Goal: Transaction & Acquisition: Purchase product/service

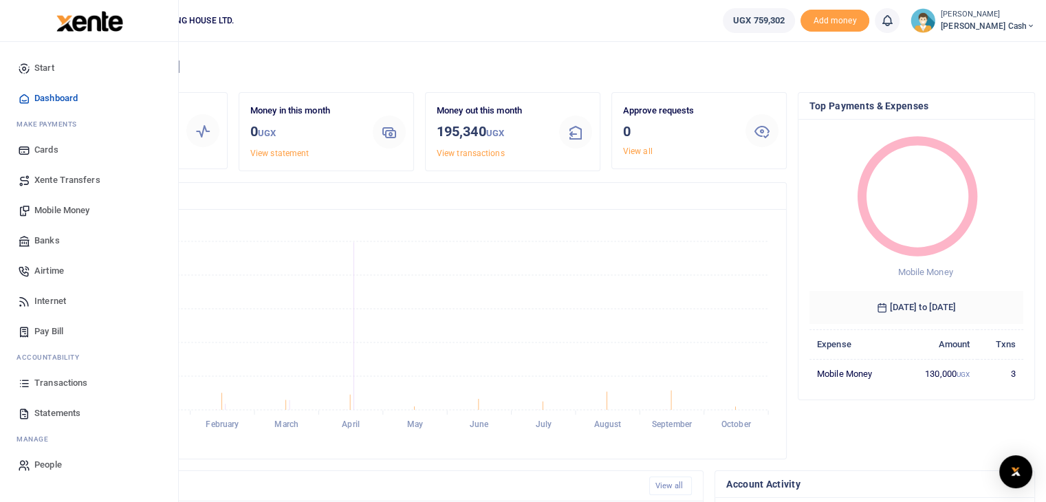
click at [74, 210] on span "Mobile Money" at bounding box center [61, 211] width 55 height 14
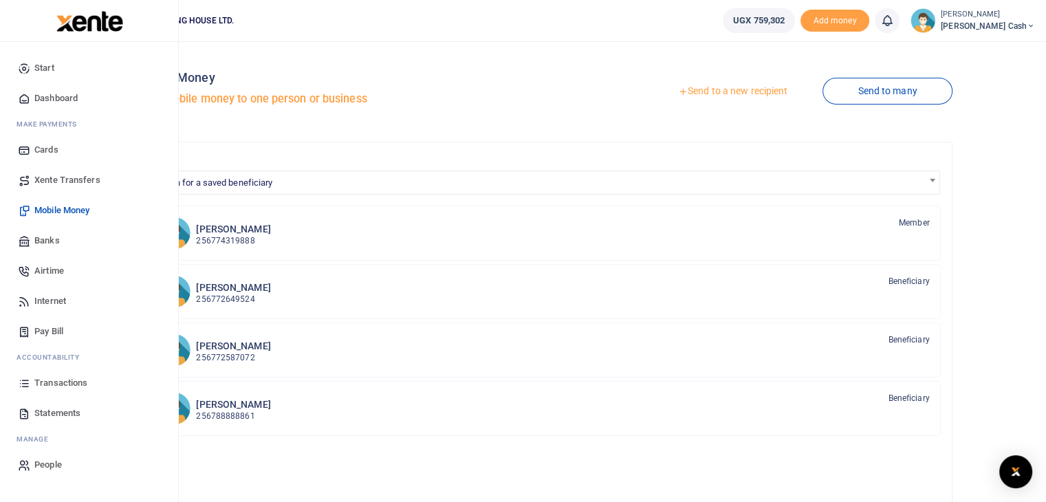
click at [81, 208] on span "Mobile Money" at bounding box center [61, 211] width 55 height 14
click at [45, 207] on span "Mobile Money" at bounding box center [61, 211] width 55 height 14
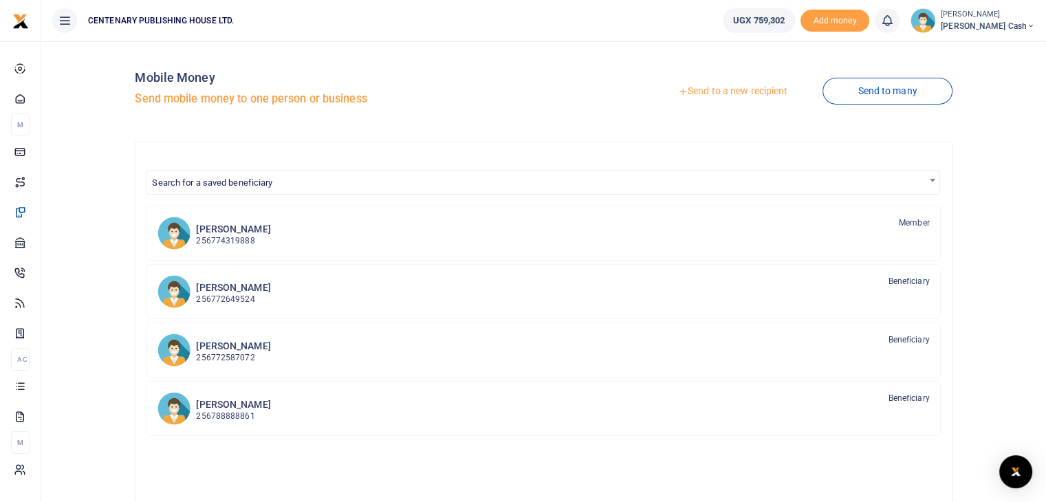
click at [756, 94] on link "Send to a new recipient" at bounding box center [732, 91] width 179 height 25
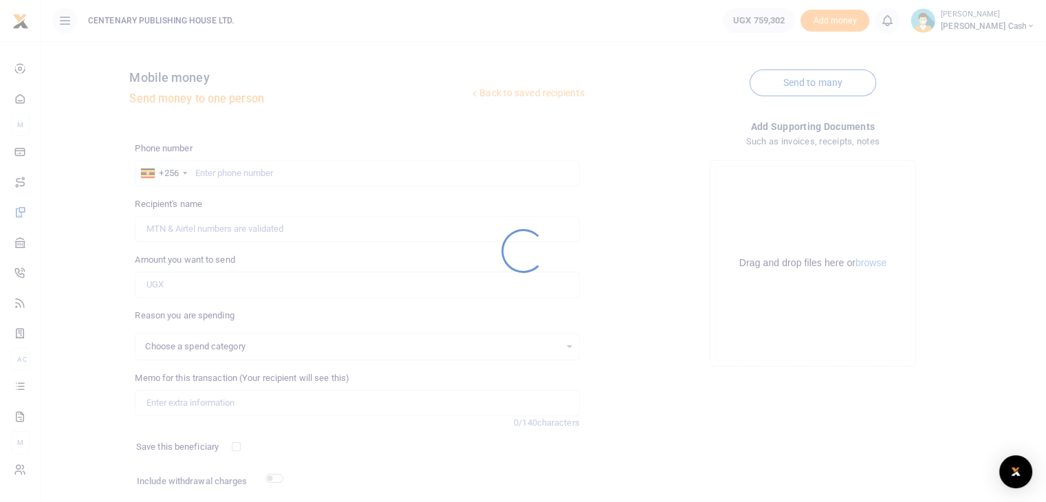
select select
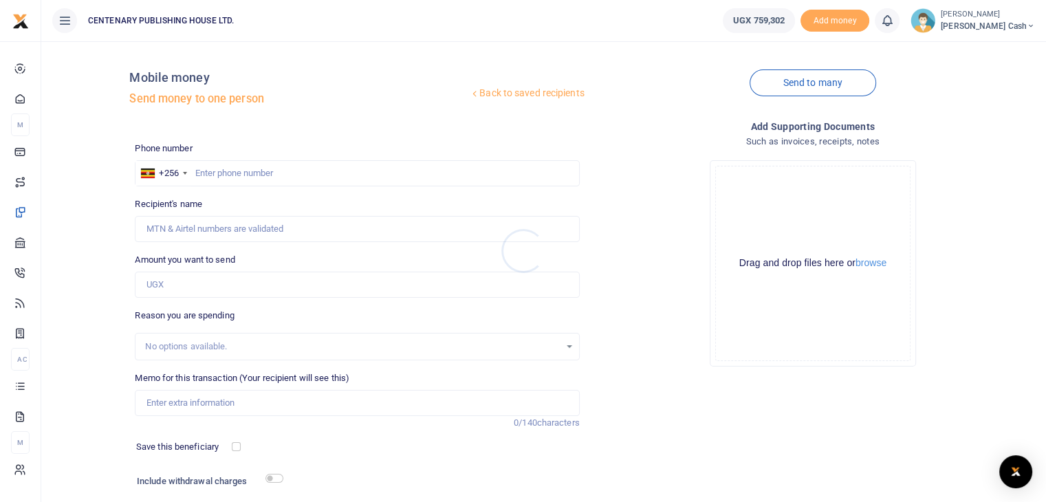
click at [199, 175] on div at bounding box center [523, 251] width 1046 height 502
click at [198, 174] on input "text" at bounding box center [357, 173] width 444 height 26
type input "751750133"
type input "[PERSON_NAME]"
type input "751750133"
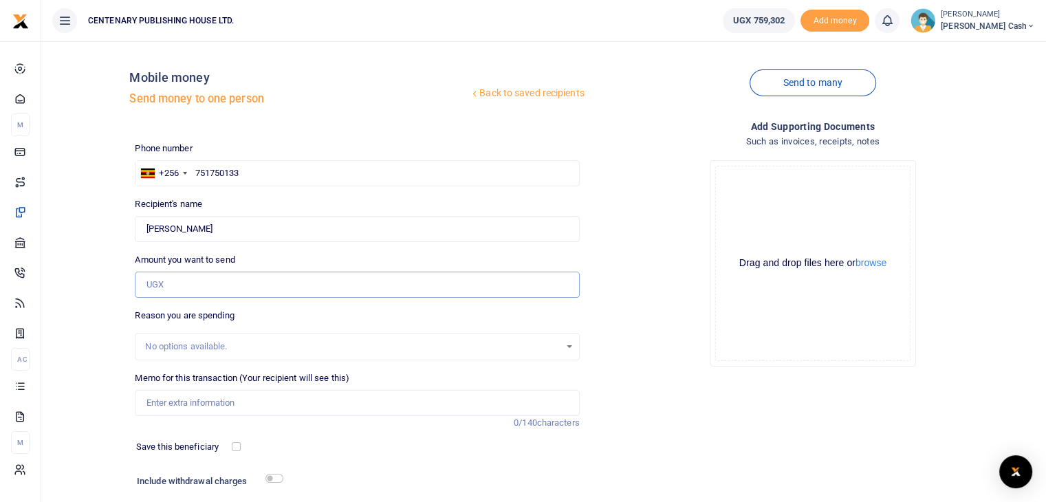
click at [184, 292] on input "Amount you want to send" at bounding box center [357, 285] width 444 height 26
type input "7"
type input "80,000"
click at [165, 403] on input "Memo for this transaction (Your recipient will see this)" at bounding box center [357, 403] width 444 height 26
type input "C"
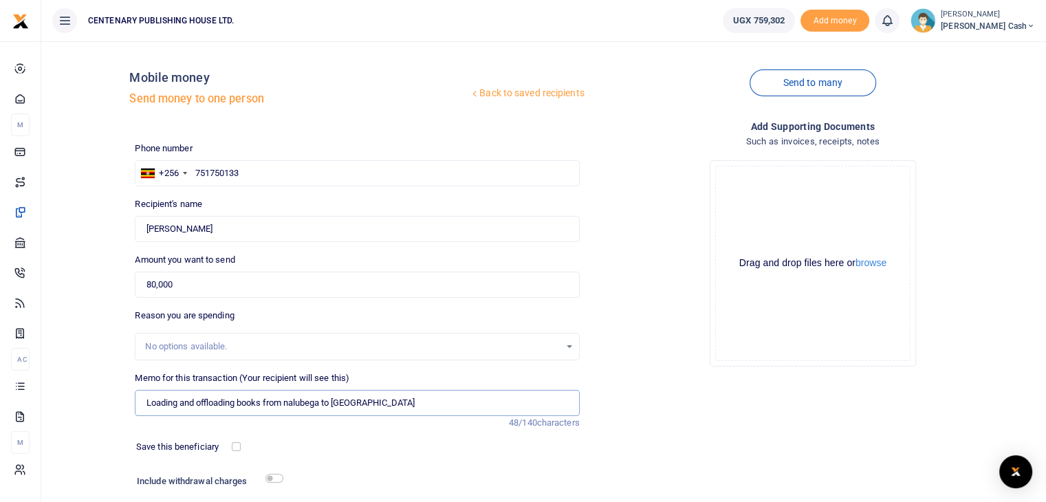
type input "Loading and offloading books from nalubega to CH"
click at [236, 450] on input "checkbox" at bounding box center [236, 446] width 9 height 9
checkbox input "true"
click at [270, 476] on input "checkbox" at bounding box center [274, 478] width 18 height 9
checkbox input "true"
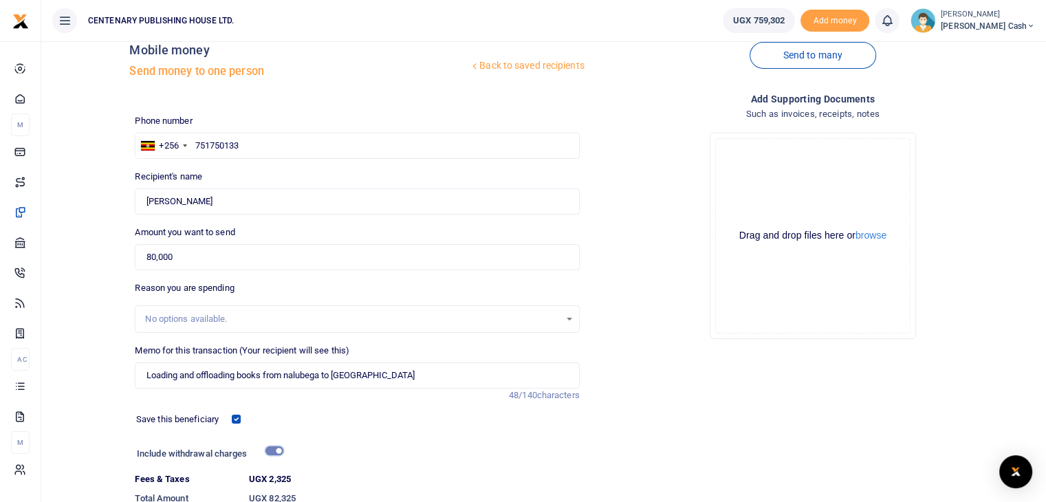
scroll to position [131, 0]
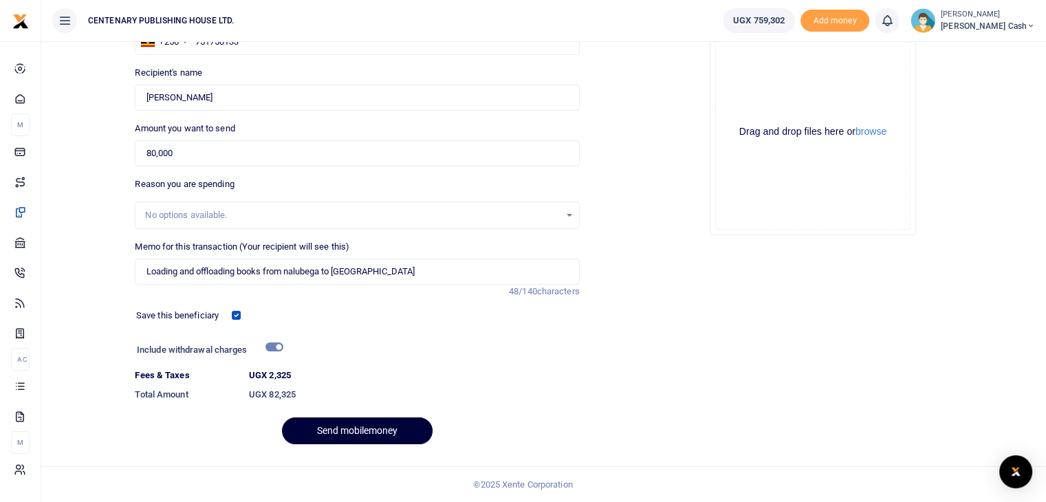
click at [375, 424] on button "Send mobilemoney" at bounding box center [357, 430] width 151 height 27
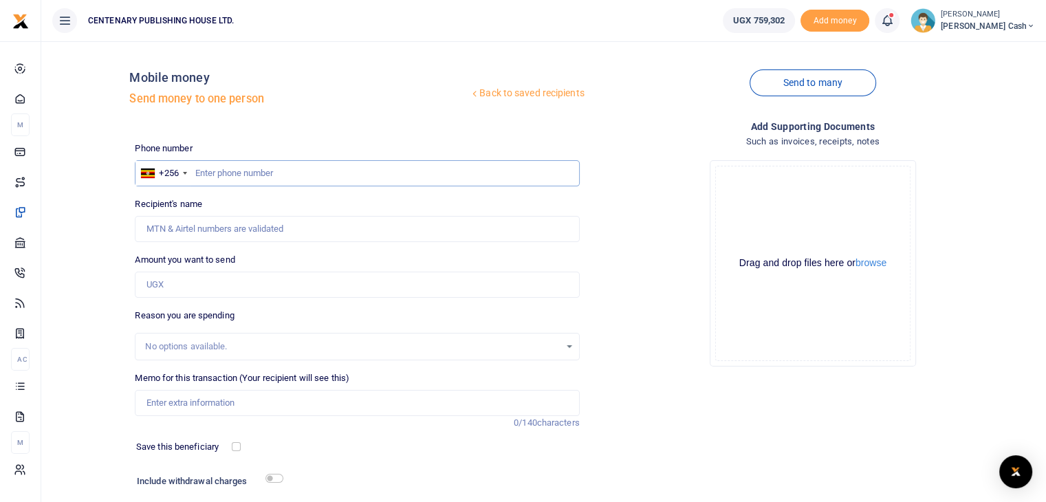
click at [289, 176] on input "text" at bounding box center [357, 173] width 444 height 26
click at [536, 94] on link "Back to saved recipients" at bounding box center [527, 93] width 116 height 25
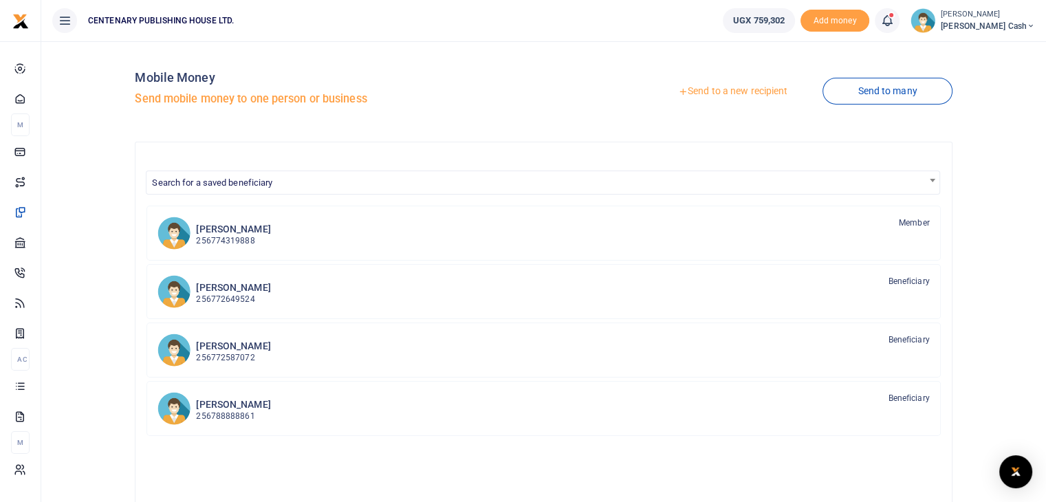
click at [210, 188] on span "Search for a saved beneficiary" at bounding box center [542, 181] width 792 height 21
type input "m"
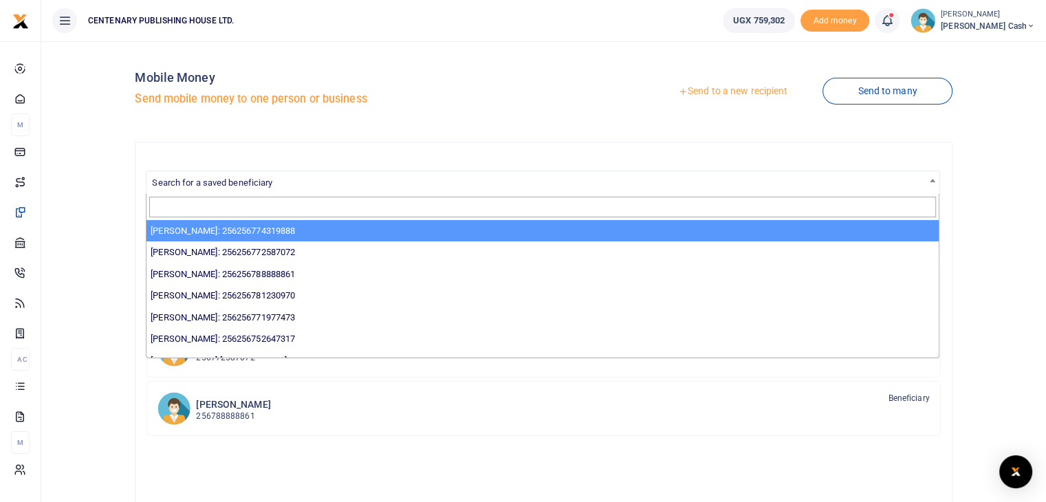
click at [743, 91] on link "Send to a new recipient" at bounding box center [732, 91] width 179 height 25
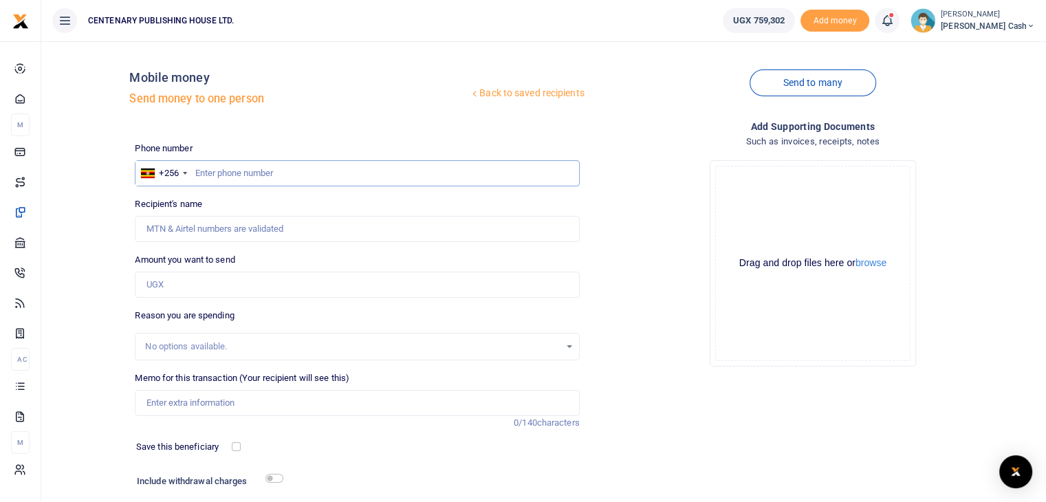
click at [195, 179] on input "text" at bounding box center [357, 173] width 444 height 26
type input "704598661"
type input "Edric Mande"
type input "704598661"
click at [174, 286] on input "Amount you want to send" at bounding box center [357, 285] width 444 height 26
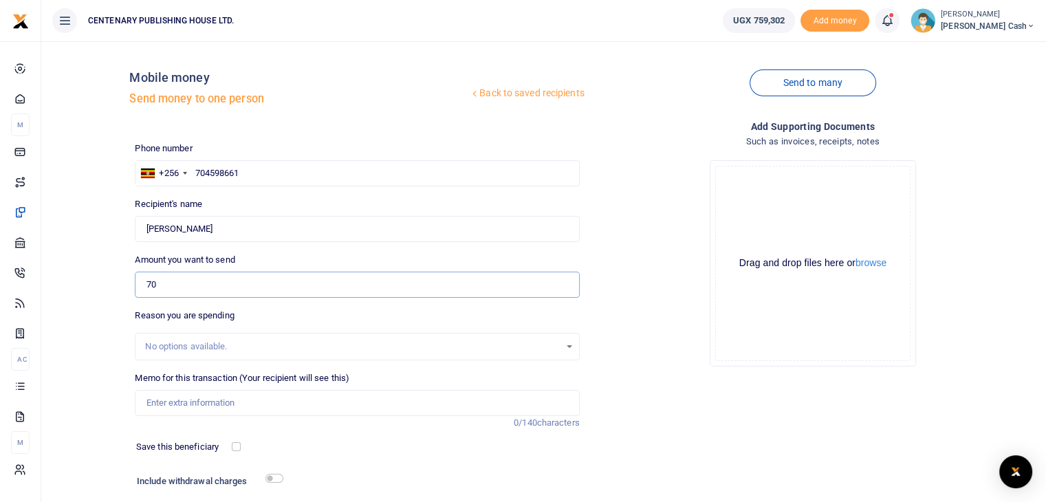
type input "7"
type input "90,000"
click at [160, 408] on input "Memo for this transaction (Your recipient will see this)" at bounding box center [357, 403] width 444 height 26
click at [331, 402] on input "Loading and offloading books and calendars" at bounding box center [357, 403] width 444 height 26
type input "Loading and offloading books from nalubega to CH"
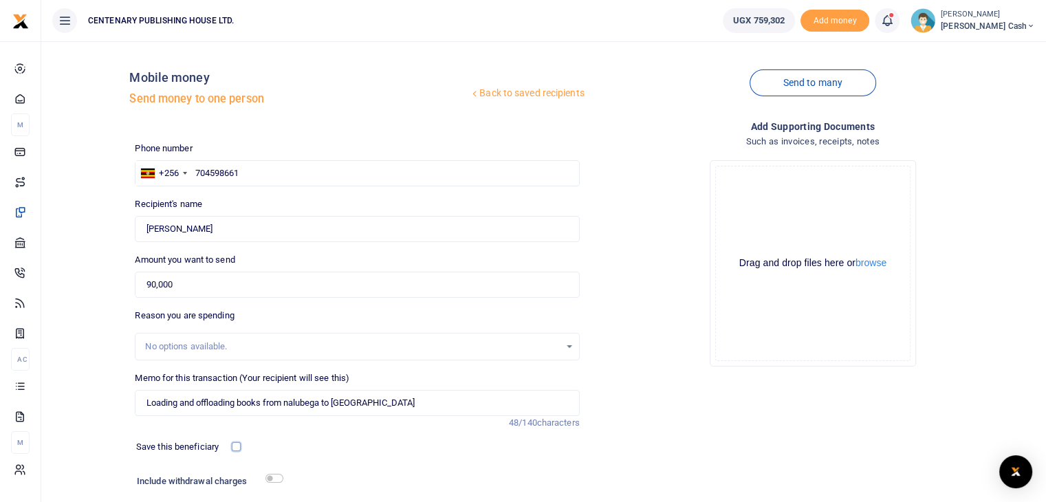
click at [233, 446] on input "checkbox" at bounding box center [236, 446] width 9 height 9
checkbox input "true"
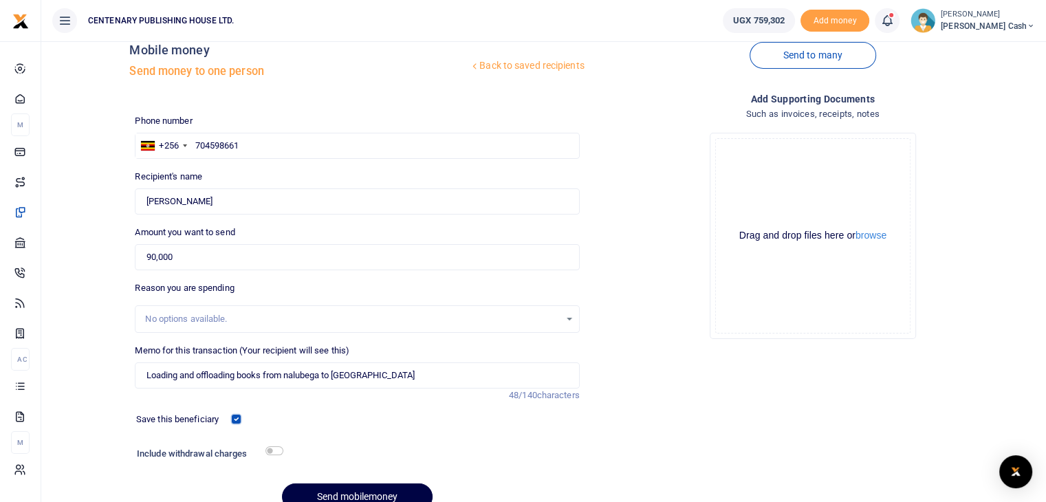
scroll to position [64, 0]
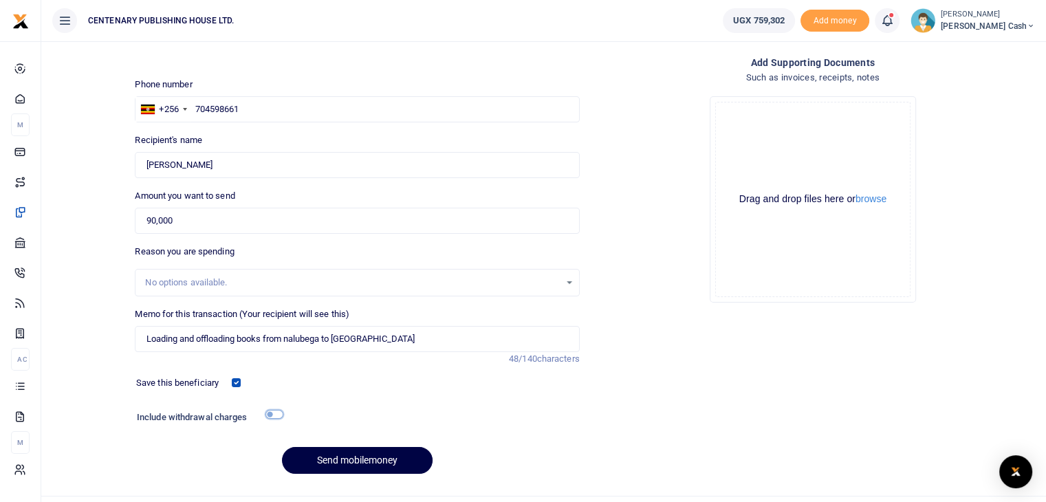
click at [273, 410] on input "checkbox" at bounding box center [274, 414] width 18 height 9
checkbox input "true"
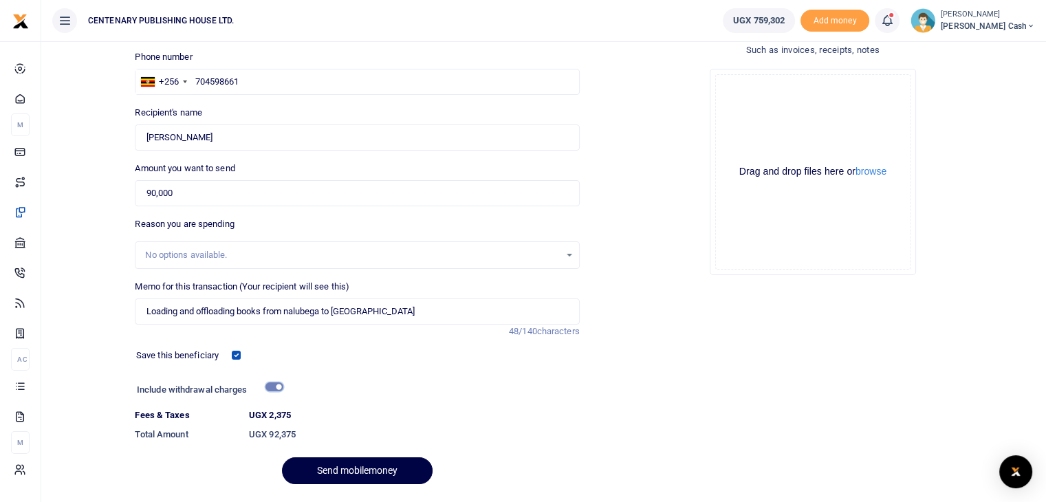
scroll to position [131, 0]
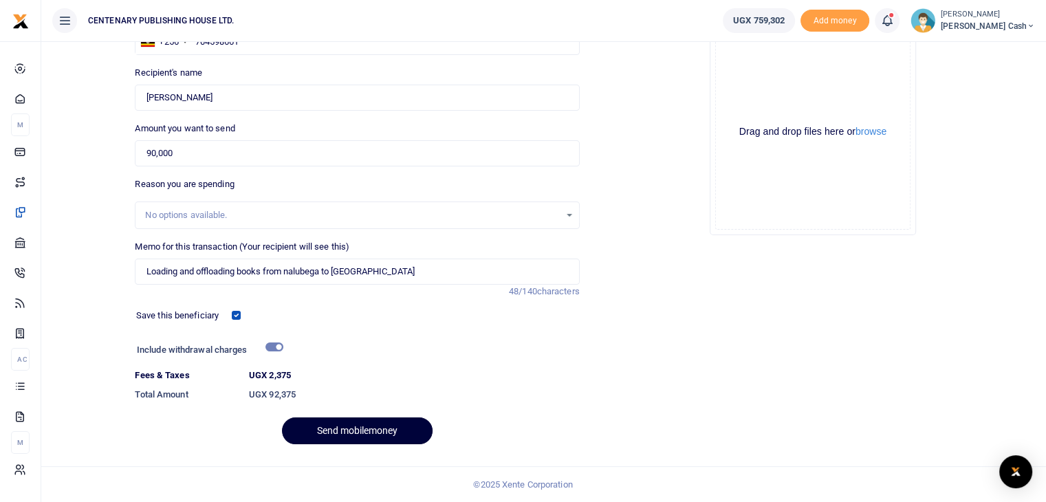
click at [378, 430] on button "Send mobilemoney" at bounding box center [357, 430] width 151 height 27
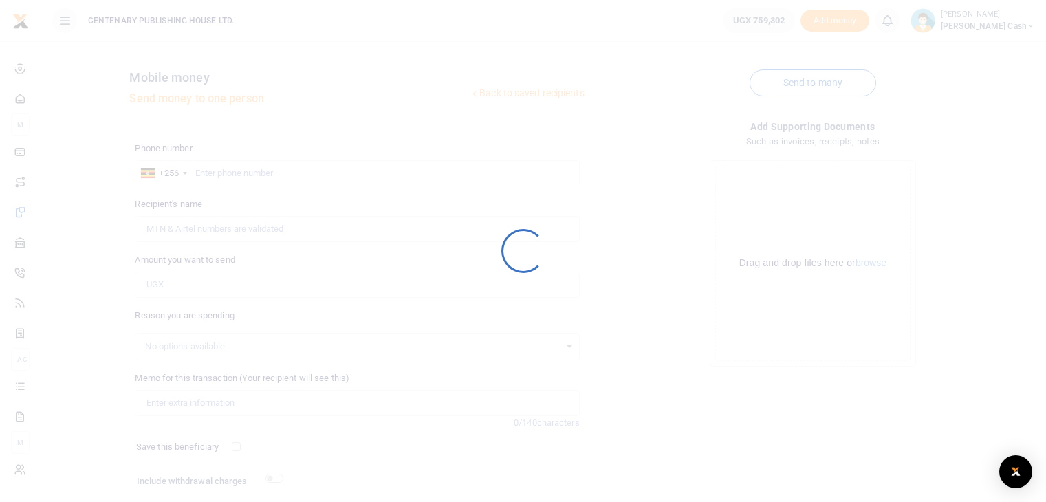
scroll to position [94, 0]
